Goal: Communication & Community: Answer question/provide support

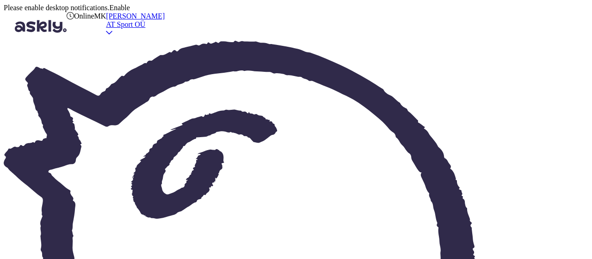
drag, startPoint x: 289, startPoint y: 137, endPoint x: 322, endPoint y: 137, distance: 33.8
copy span "199060134M"
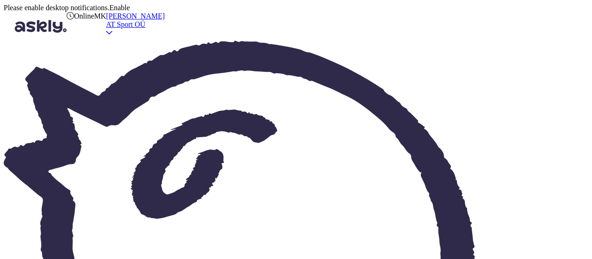
type textarea "Tere"
type textarea "kohe vaatan järgi"
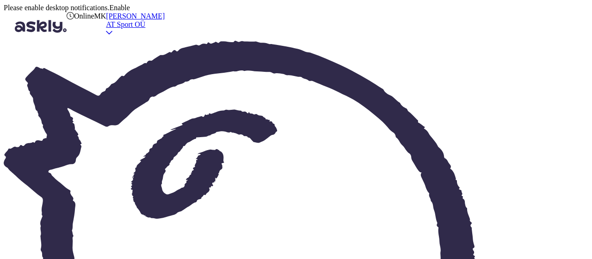
type textarea "sinist on meil kindlasti"
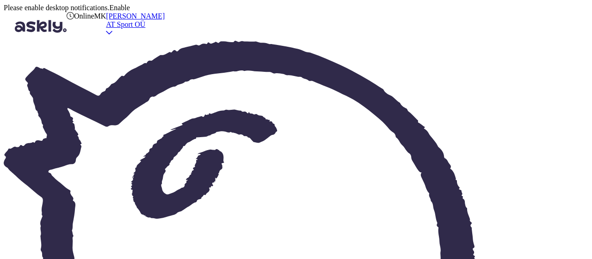
type textarea "K"
type textarea "[STREET_ADDRESS]"
type textarea "[DEMOGRAPHIC_DATA]"
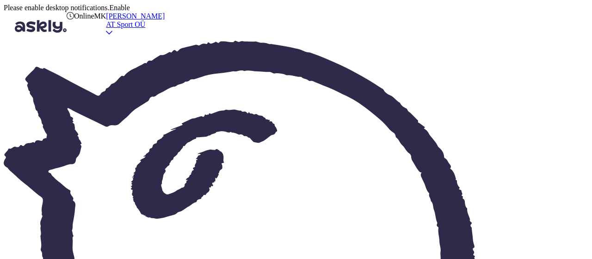
type textarea "just."
drag, startPoint x: 357, startPoint y: 101, endPoint x: 211, endPoint y: 91, distance: 146.5
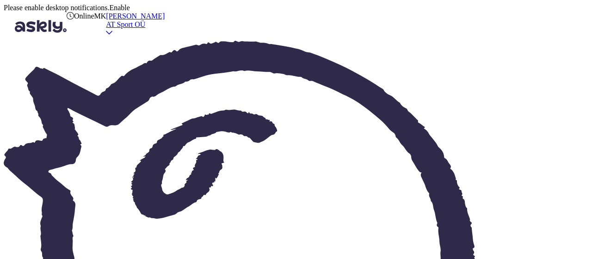
copy span "Kas lähiajal poes ilmuvad Anacapa 2 Mid [PERSON_NAME]-TEX regular/wide või Tran…"
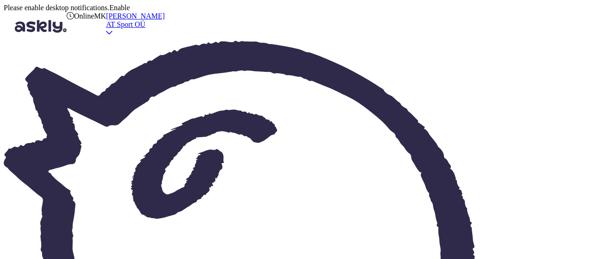
type textarea "valget on ka"
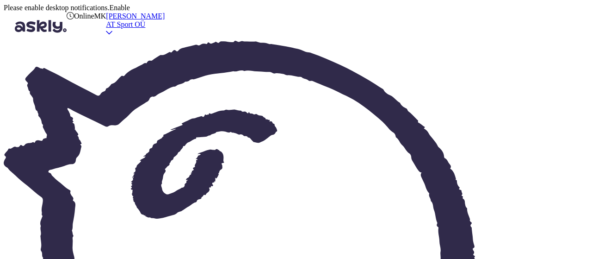
type textarea "Ootame Teid poodi"
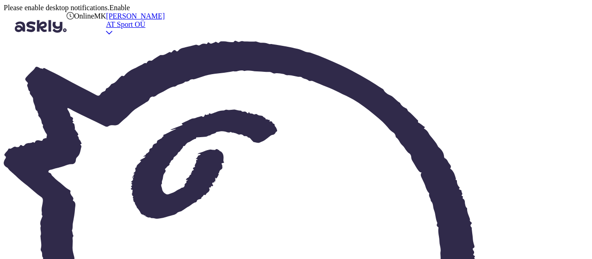
scroll to position [455, 0]
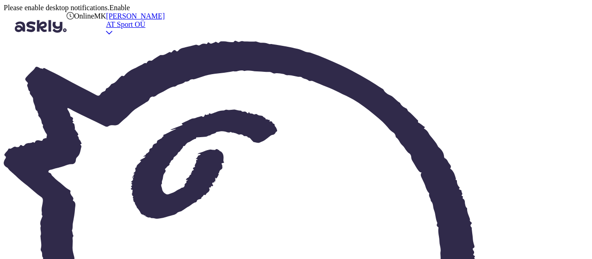
scroll to position [0, 0]
